Goal: Communication & Community: Answer question/provide support

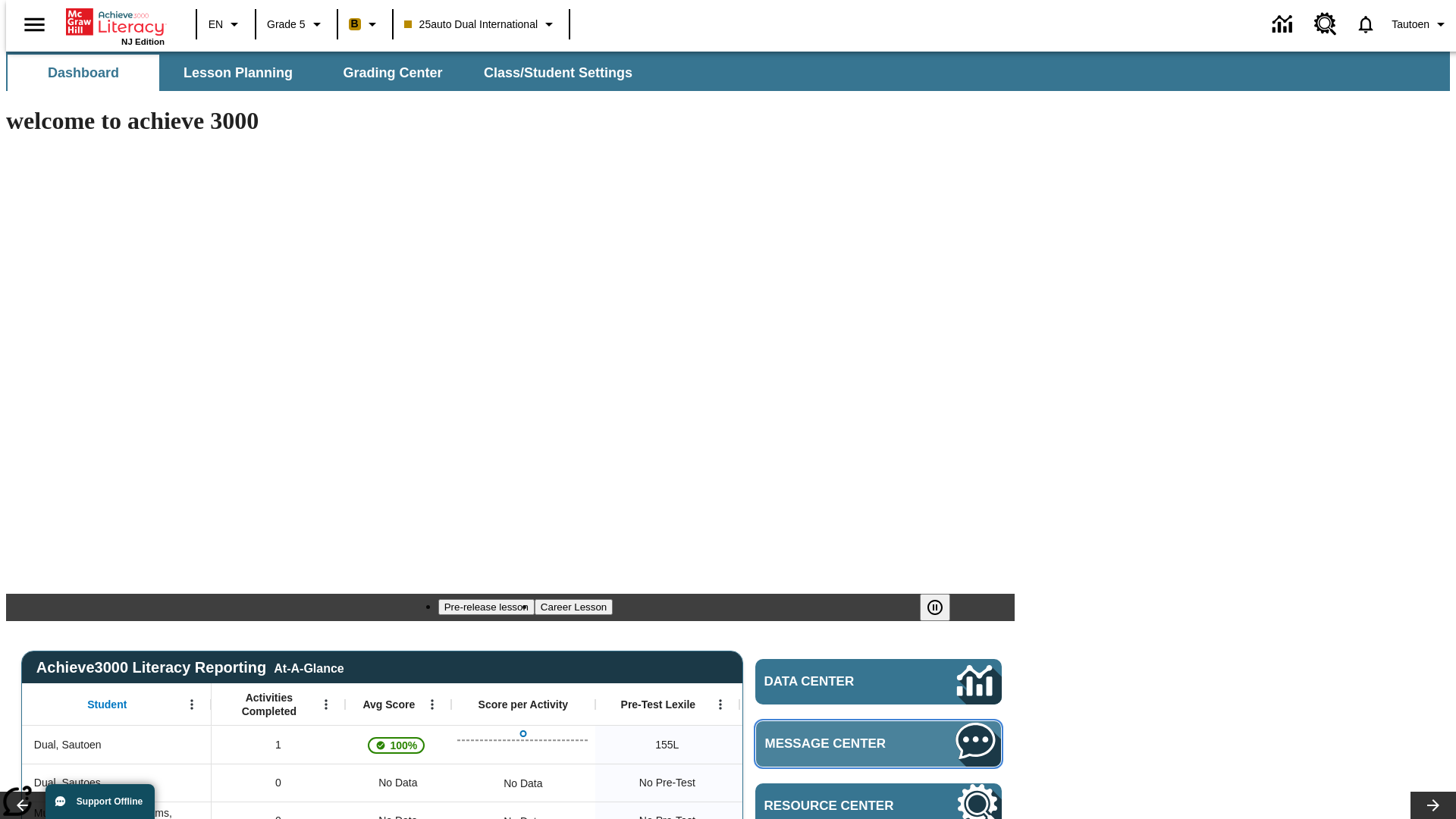
click at [883, 736] on span "Message Center" at bounding box center [838, 744] width 147 height 15
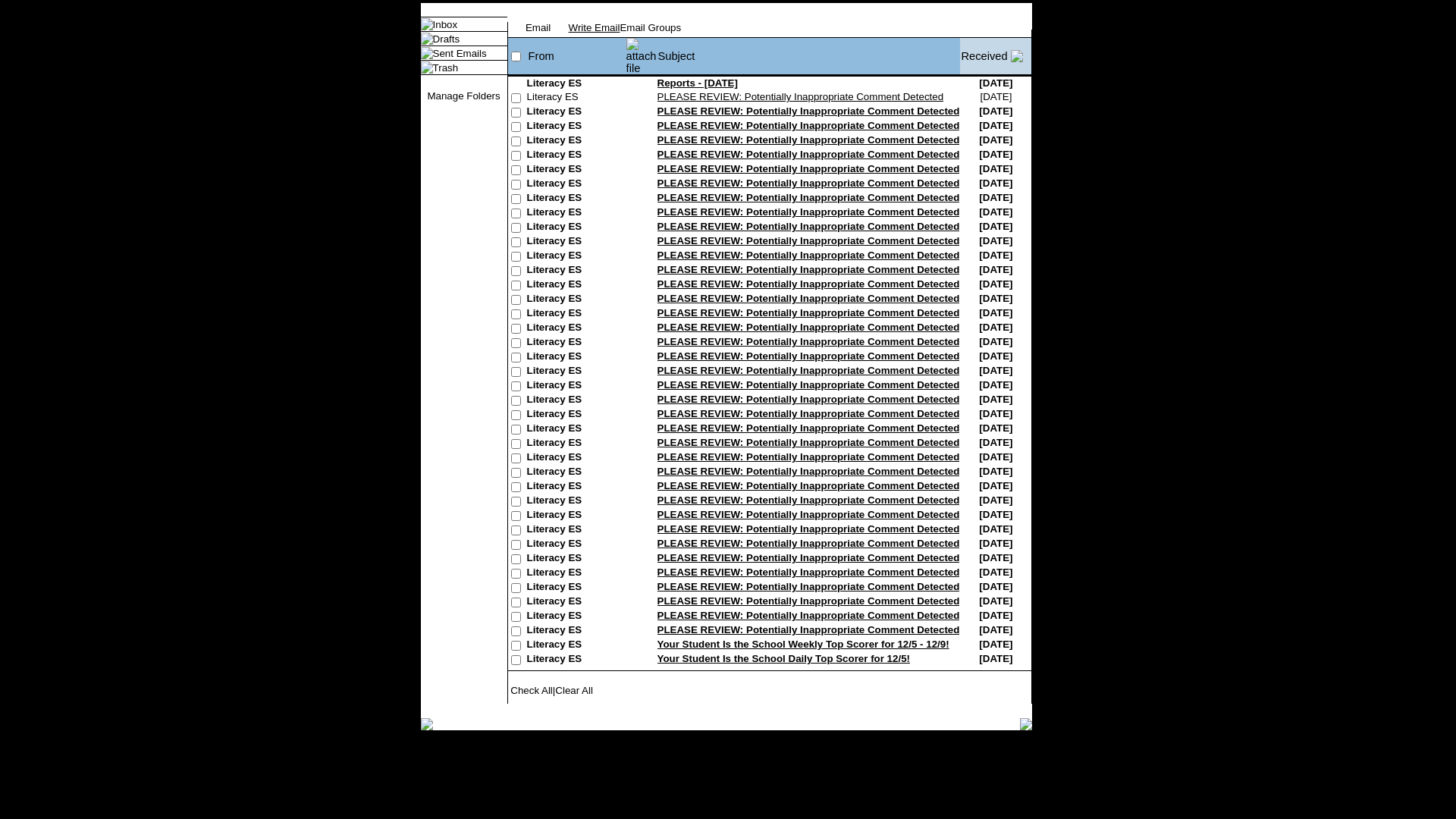
click at [621, 33] on link "Write Email" at bounding box center [594, 28] width 51 height 12
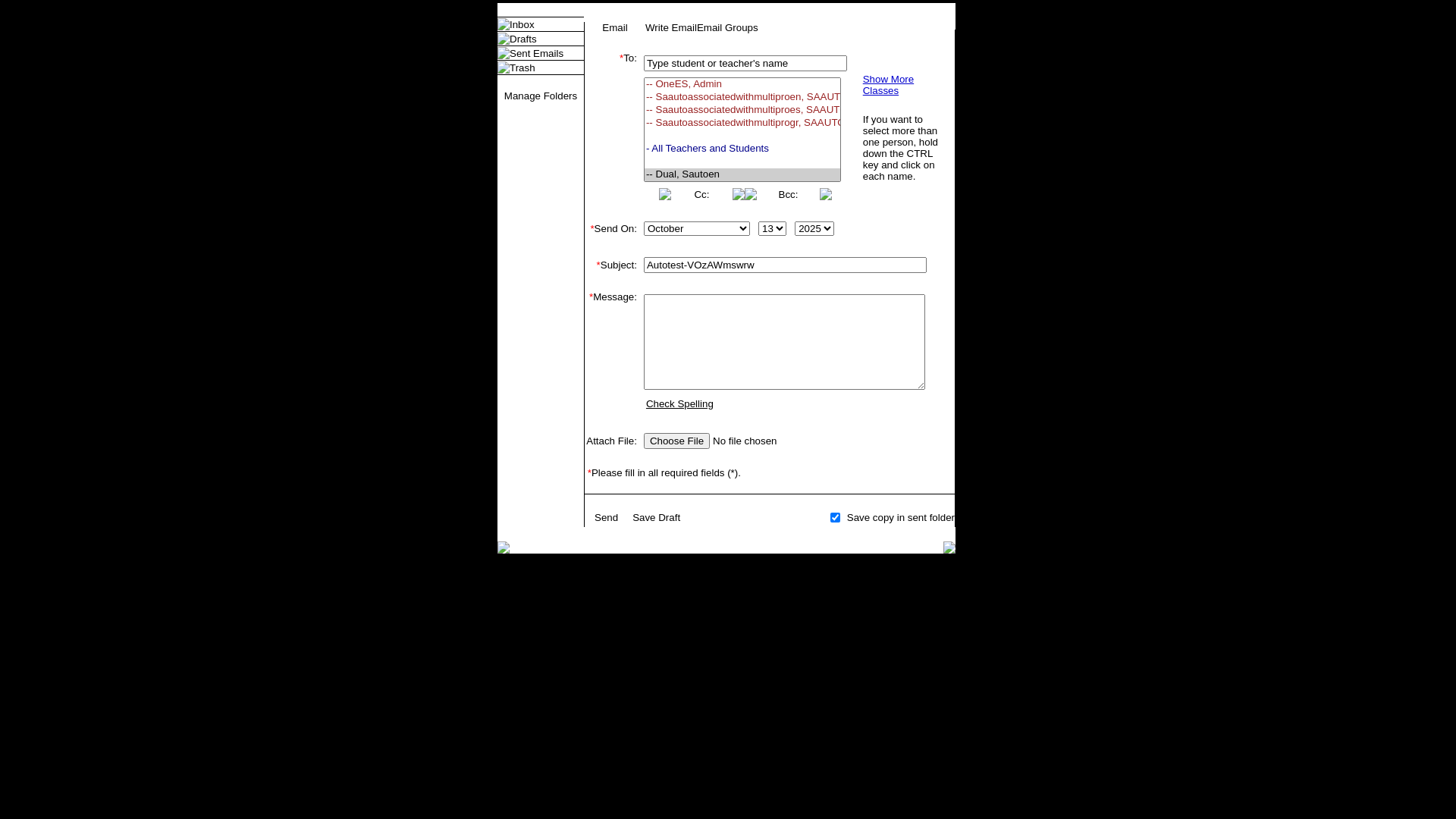
select select "U,21476361,1"
type input "Autotest-VOzAWmswrw"
type textarea "email body message"
click at [608, 523] on link "Send" at bounding box center [606, 517] width 24 height 12
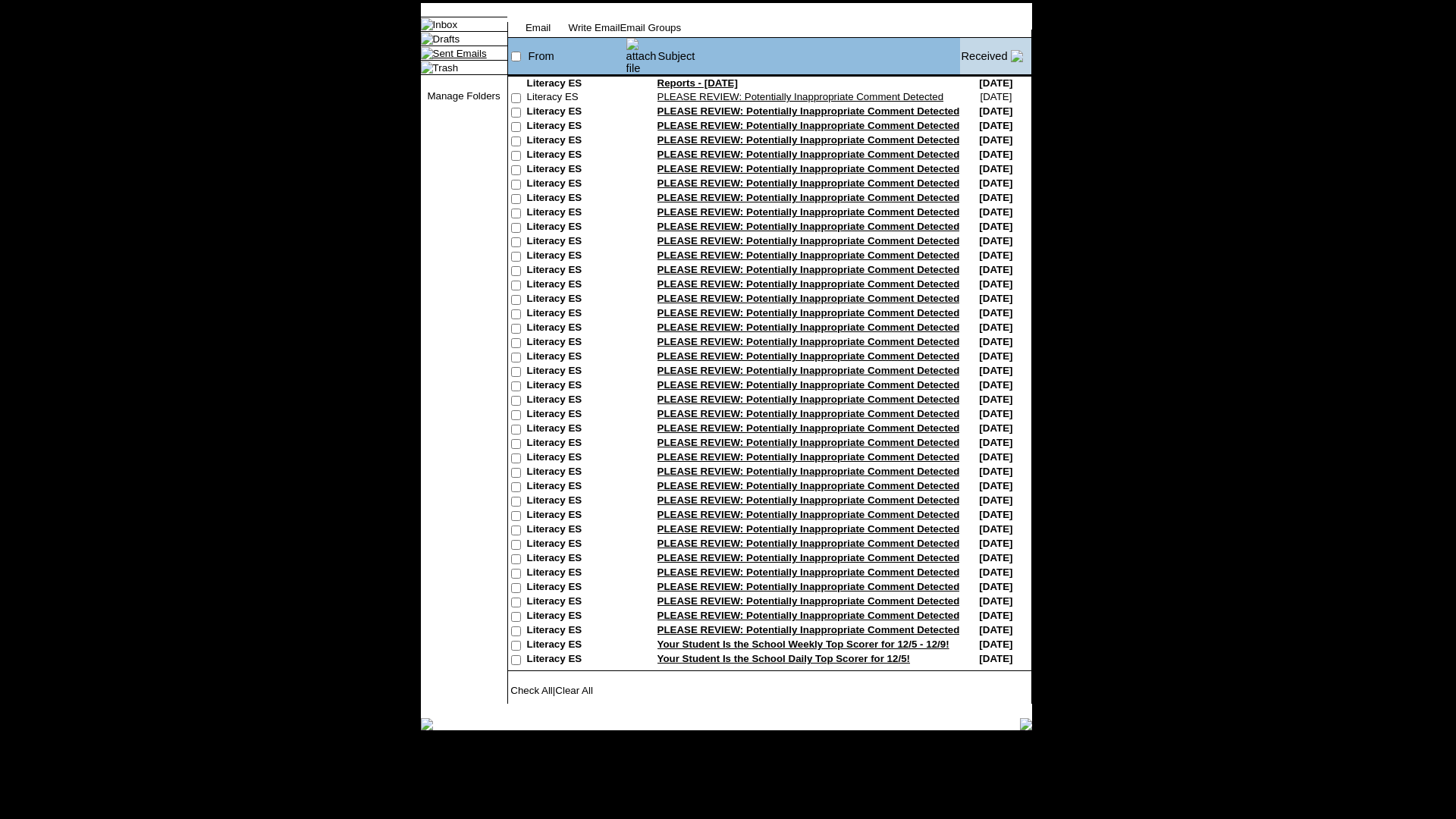
click at [447, 59] on link "Sent Emails" at bounding box center [460, 53] width 54 height 12
